Goal: Transaction & Acquisition: Purchase product/service

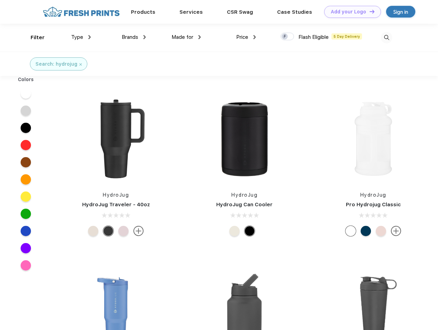
click at [350, 12] on link "Add your Logo Design Tool" at bounding box center [352, 12] width 57 height 12
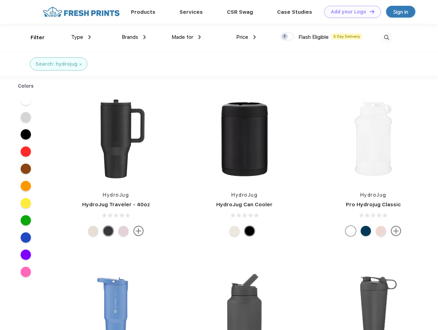
click at [0, 0] on div "Design Tool" at bounding box center [0, 0] width 0 height 0
click at [369, 11] on link "Add your Logo Design Tool" at bounding box center [352, 12] width 57 height 12
click at [33, 38] on div "Filter" at bounding box center [38, 38] width 14 height 8
click at [81, 37] on span "Type" at bounding box center [77, 37] width 12 height 6
click at [134, 37] on span "Brands" at bounding box center [130, 37] width 17 height 6
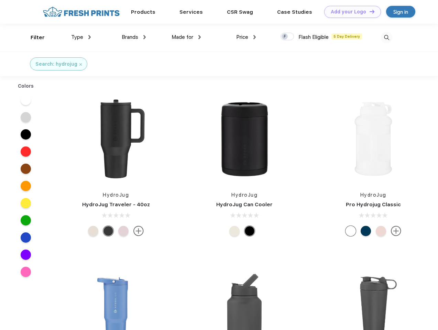
click at [187, 37] on span "Made for" at bounding box center [183, 37] width 22 height 6
click at [246, 37] on span "Price" at bounding box center [242, 37] width 12 height 6
click at [288, 37] on div at bounding box center [287, 37] width 13 height 8
click at [285, 37] on input "checkbox" at bounding box center [283, 34] width 4 height 4
click at [387, 38] on img at bounding box center [386, 37] width 11 height 11
